Goal: Task Accomplishment & Management: Use online tool/utility

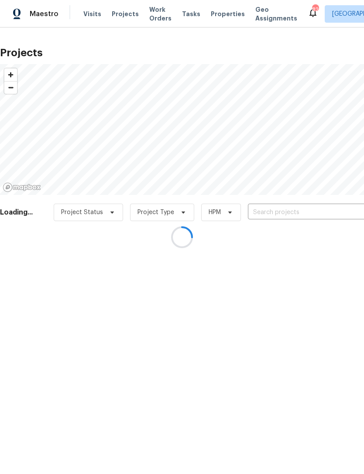
click at [304, 206] on input "text" at bounding box center [298, 213] width 100 height 14
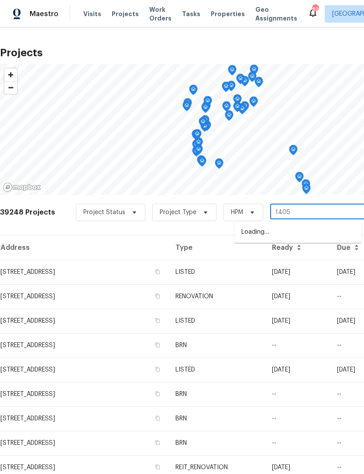
type input "14054"
click at [287, 233] on li "[STREET_ADDRESS]" at bounding box center [297, 232] width 127 height 14
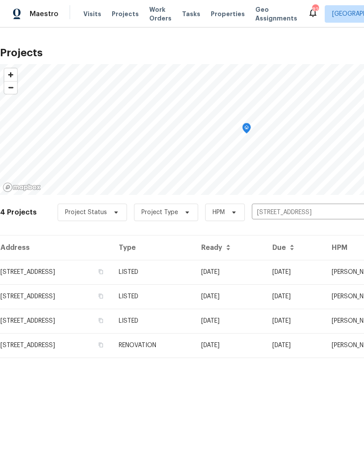
click at [194, 270] on td "LISTED" at bounding box center [153, 272] width 82 height 24
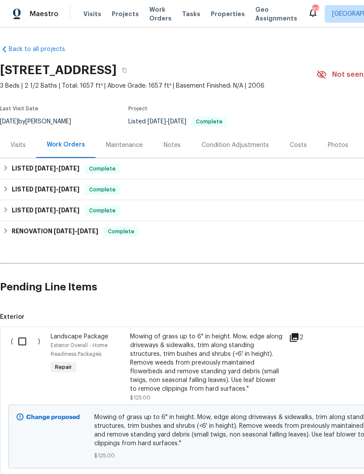
scroll to position [28, 0]
click at [25, 332] on input "checkbox" at bounding box center [25, 341] width 25 height 18
checkbox input "true"
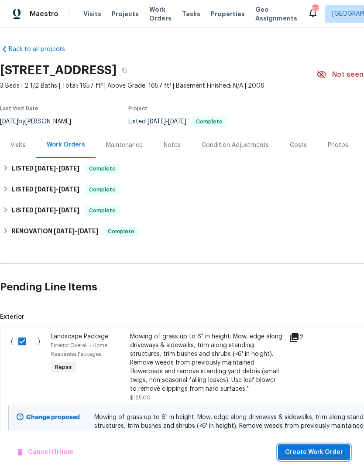
click at [316, 452] on span "Create Work Order" at bounding box center [314, 452] width 58 height 11
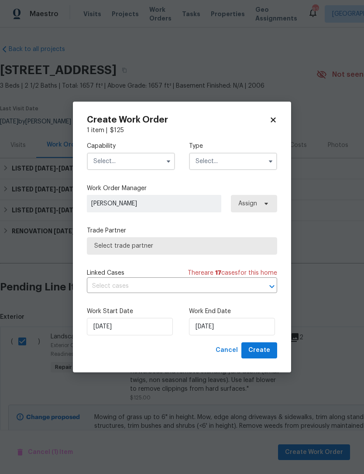
click at [134, 159] on input "text" at bounding box center [131, 161] width 88 height 17
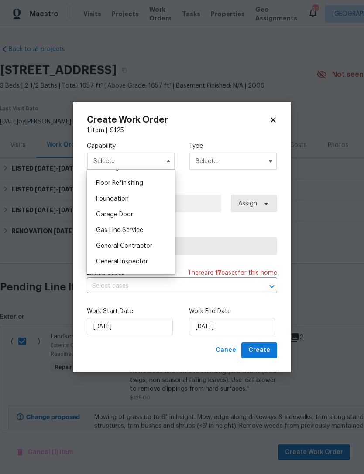
scroll to position [352, 0]
click at [141, 243] on span "General Contractor" at bounding box center [124, 245] width 56 height 6
type input "General Contractor"
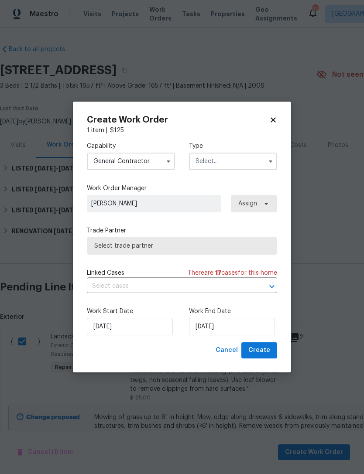
click at [233, 156] on input "text" at bounding box center [233, 161] width 88 height 17
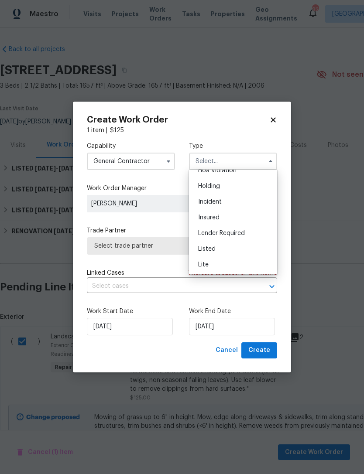
scroll to position [25, 0]
click at [225, 266] on div "Lite" at bounding box center [233, 264] width 84 height 16
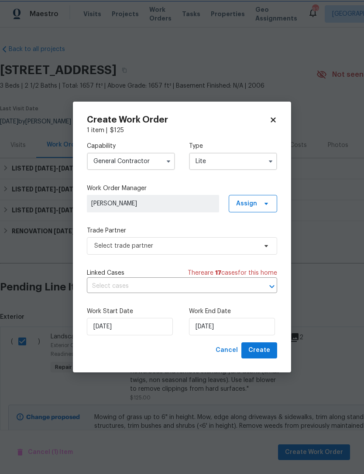
scroll to position [0, 0]
click at [235, 157] on input "Lite" at bounding box center [233, 161] width 88 height 17
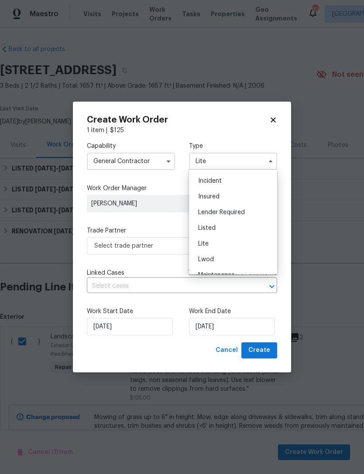
scroll to position [48, 0]
click at [235, 227] on div "Listed" at bounding box center [233, 226] width 84 height 16
type input "Listed"
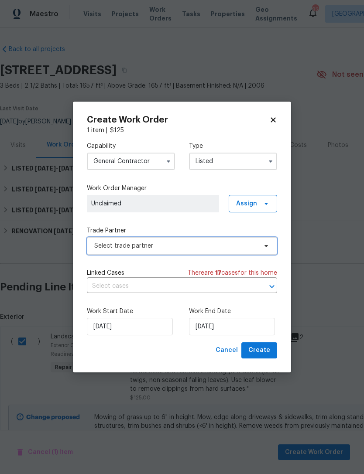
click at [237, 242] on span "Select trade partner" at bounding box center [175, 246] width 163 height 9
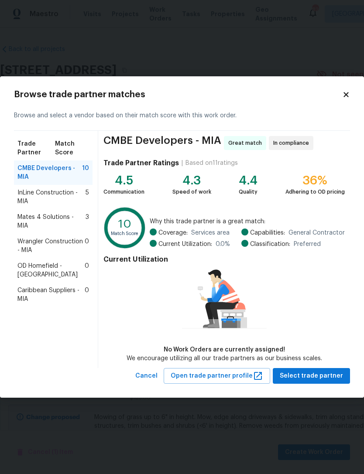
click at [52, 218] on span "Mates 4 Solutions - MIA" at bounding box center [51, 221] width 68 height 17
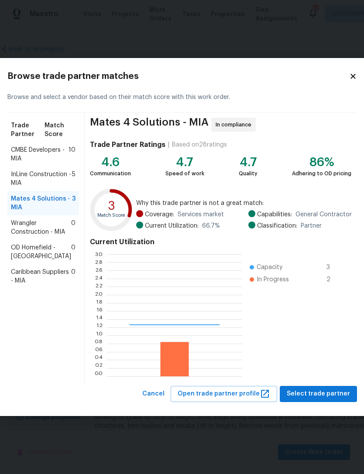
scroll to position [122, 135]
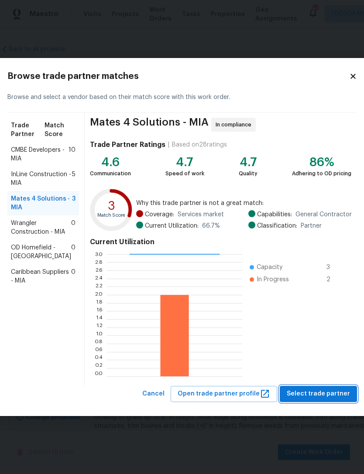
click at [317, 392] on span "Select trade partner" at bounding box center [318, 394] width 63 height 11
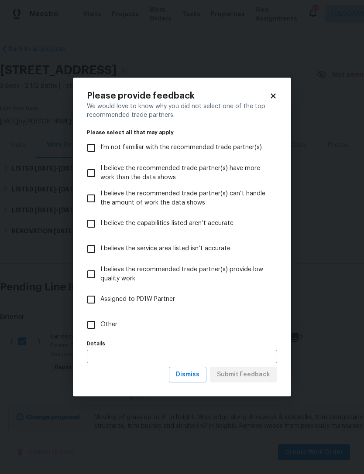
click at [270, 93] on icon at bounding box center [273, 96] width 8 height 8
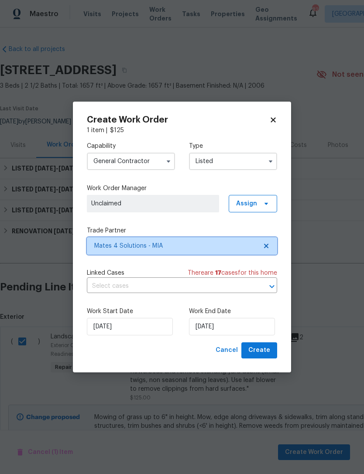
click at [262, 248] on span at bounding box center [265, 245] width 10 height 7
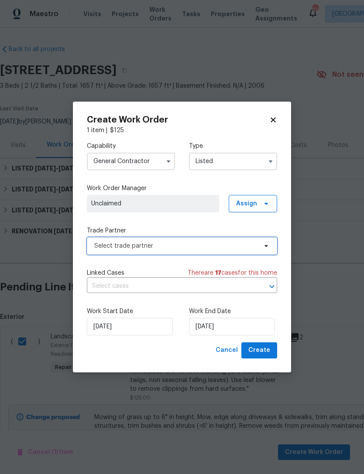
click at [188, 242] on span "Select trade partner" at bounding box center [175, 246] width 163 height 9
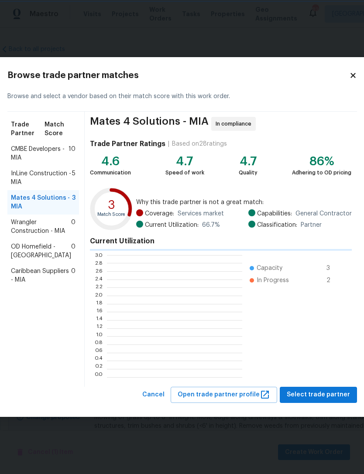
scroll to position [1, 1]
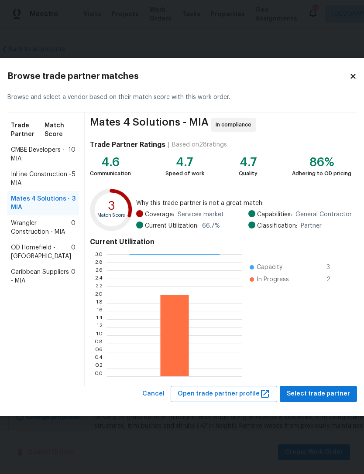
click at [28, 212] on span "Mates 4 Solutions - MIA" at bounding box center [41, 203] width 61 height 17
click at [321, 392] on span "Select trade partner" at bounding box center [318, 394] width 63 height 11
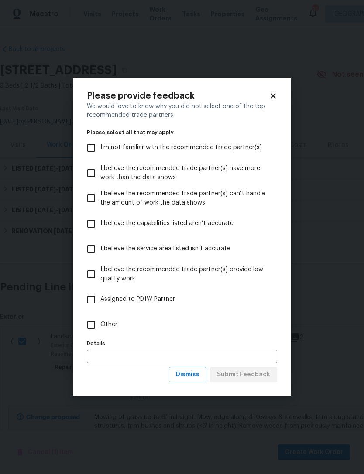
click at [88, 325] on input "Other" at bounding box center [91, 325] width 18 height 18
checkbox input "true"
click at [257, 375] on span "Submit Feedback" at bounding box center [243, 374] width 53 height 11
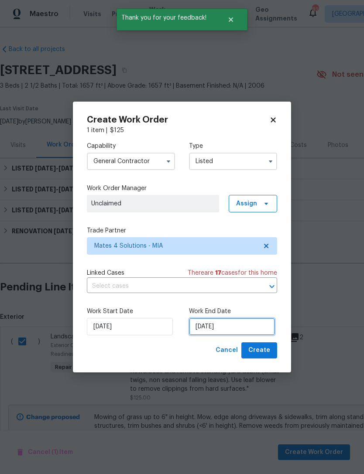
click at [227, 327] on input "[DATE]" at bounding box center [232, 326] width 86 height 17
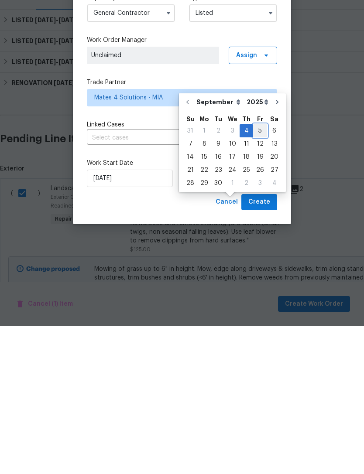
click at [254, 273] on div "5" at bounding box center [260, 279] width 14 height 12
type input "[DATE]"
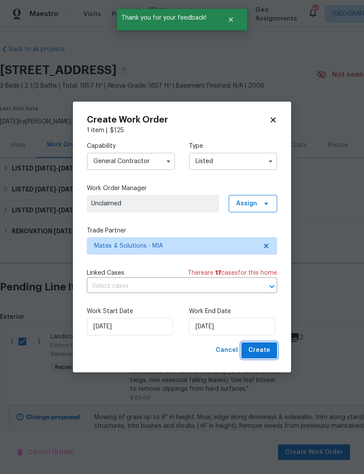
click at [263, 351] on span "Create" at bounding box center [259, 350] width 22 height 11
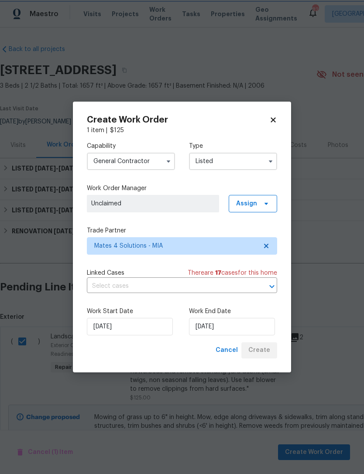
checkbox input "false"
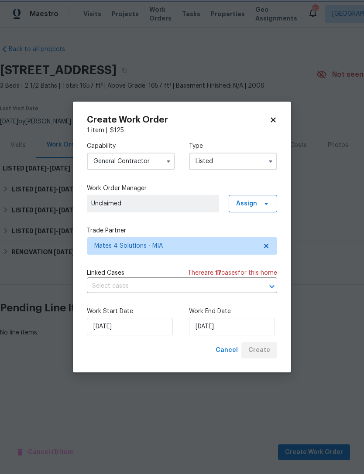
scroll to position [0, 0]
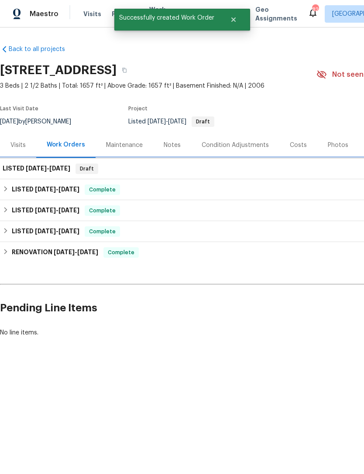
click at [205, 171] on div "LISTED 9/4/25 - 9/5/25 Draft" at bounding box center [247, 169] width 488 height 10
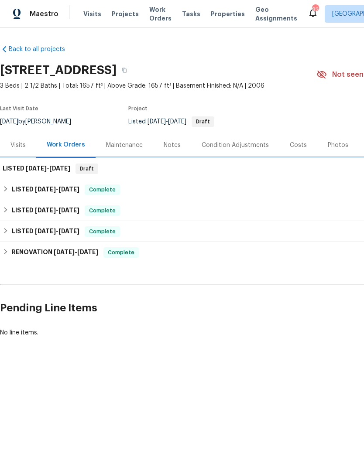
click at [273, 173] on div "LISTED 9/4/25 - 9/5/25 Draft" at bounding box center [247, 169] width 488 height 10
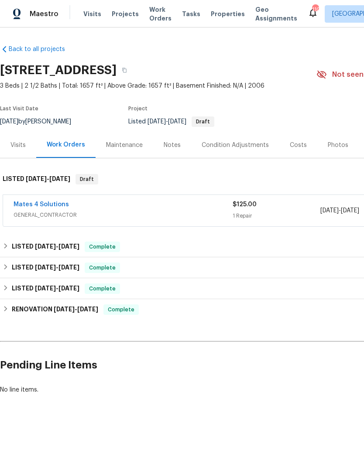
click at [46, 201] on link "Mates 4 Solutions" at bounding box center [41, 204] width 55 height 6
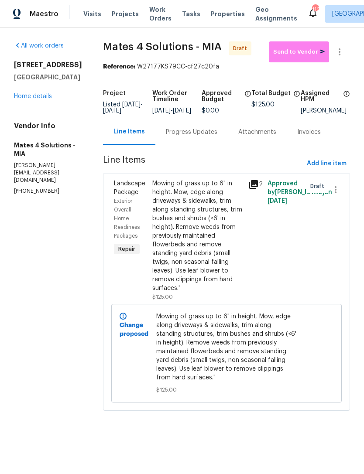
click at [212, 252] on div "Mowing of grass up to 6" in height. Mow, edge along driveways & sidewalks, trim…" at bounding box center [197, 235] width 91 height 113
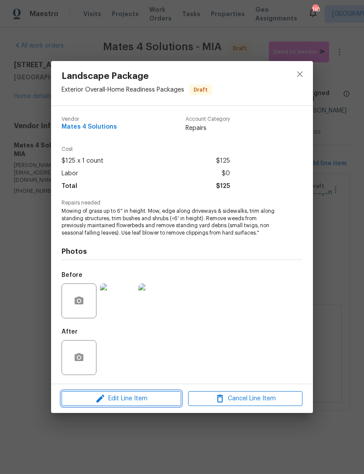
click at [140, 393] on button "Edit Line Item" at bounding box center [120, 398] width 119 height 15
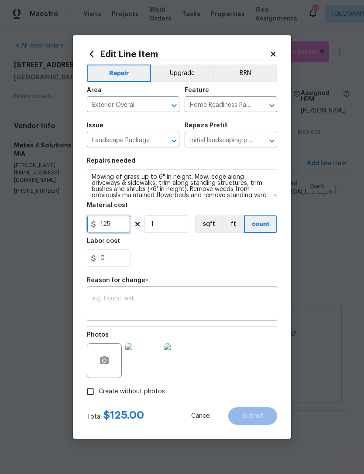
click at [121, 227] on input "125" at bounding box center [109, 223] width 44 height 17
type input "75"
click at [158, 297] on textarea at bounding box center [182, 305] width 180 height 18
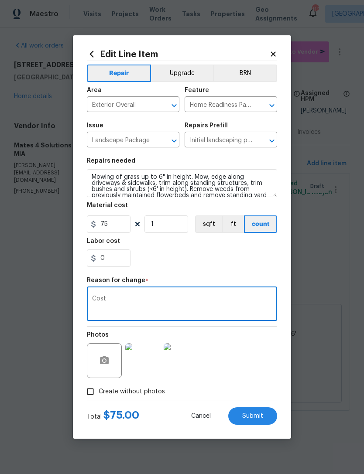
type textarea "Cost"
click at [256, 412] on button "Submit" at bounding box center [252, 415] width 49 height 17
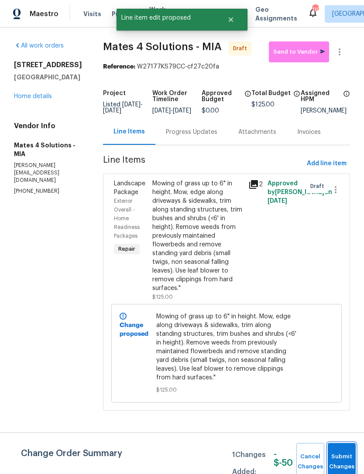
click at [345, 451] on button "Submit Changes" at bounding box center [342, 462] width 28 height 38
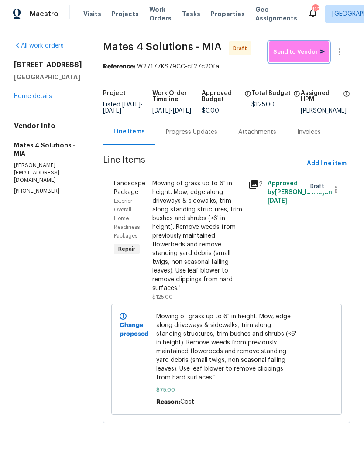
click at [291, 51] on span "Send to Vendor" at bounding box center [298, 52] width 51 height 10
